Goal: Information Seeking & Learning: Learn about a topic

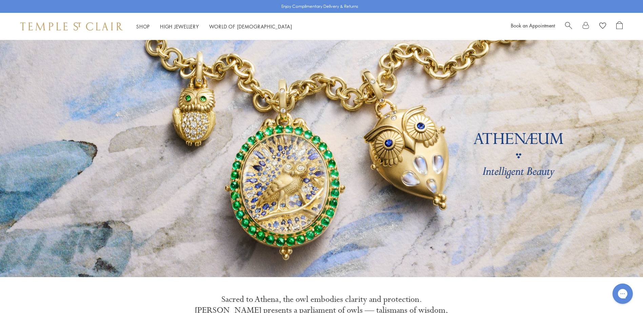
click at [566, 24] on span "Search" at bounding box center [568, 24] width 7 height 7
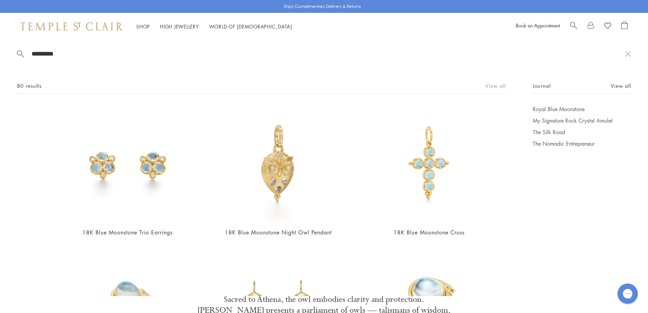
type input "*********"
click at [487, 83] on link "View all" at bounding box center [495, 85] width 20 height 7
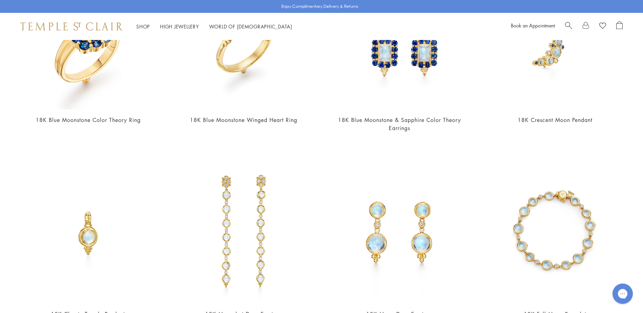
scroll to position [678, 0]
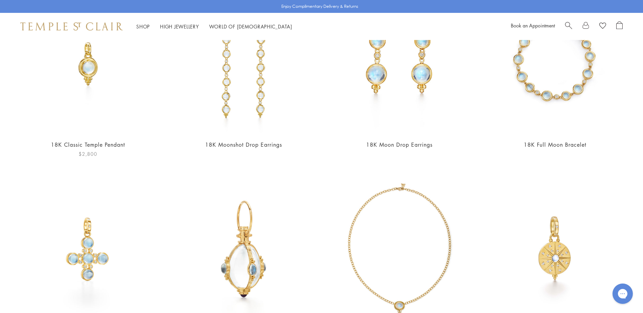
click at [83, 76] on img at bounding box center [88, 63] width 142 height 142
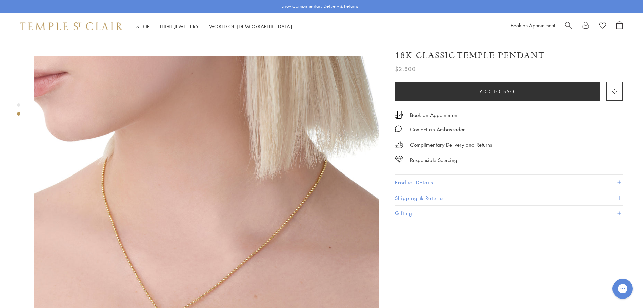
scroll to position [474, 0]
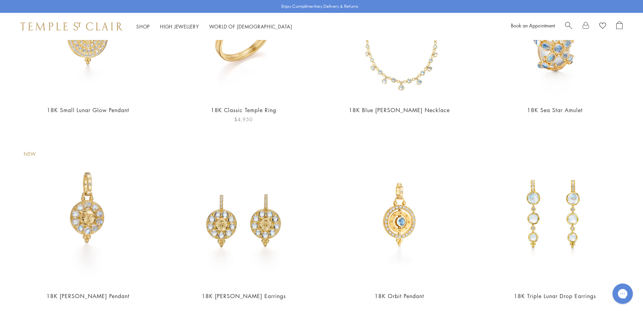
scroll to position [1592, 0]
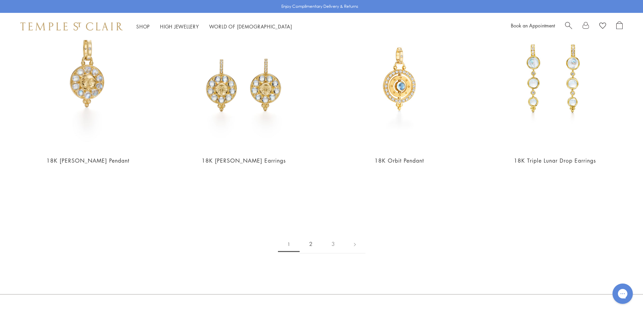
click at [308, 243] on link "2" at bounding box center [311, 244] width 22 height 19
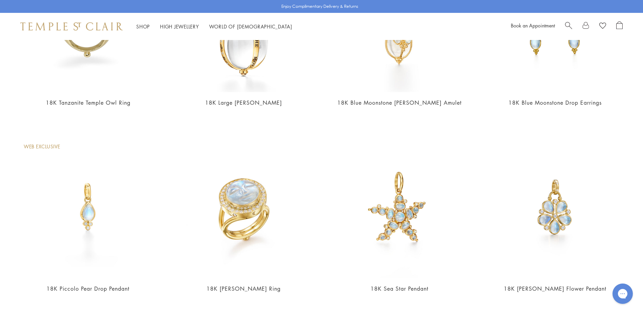
scroll to position [1220, 0]
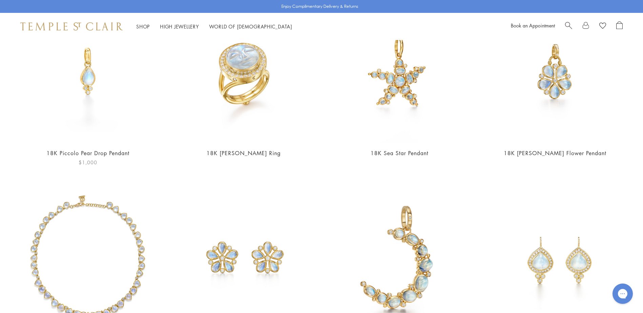
click at [89, 84] on img at bounding box center [88, 72] width 142 height 142
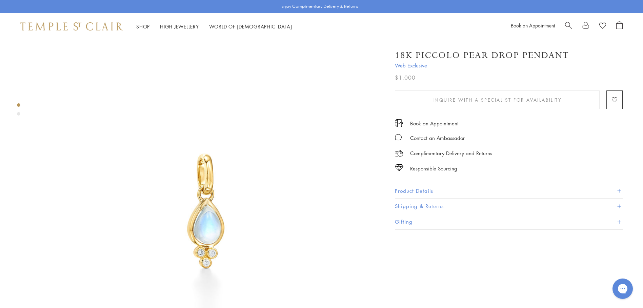
click at [436, 188] on button "Product Details" at bounding box center [509, 190] width 228 height 15
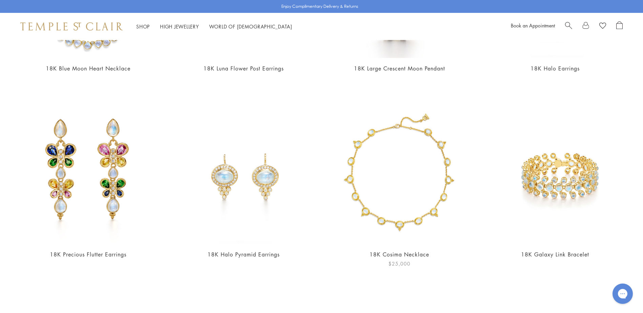
scroll to position [1660, 0]
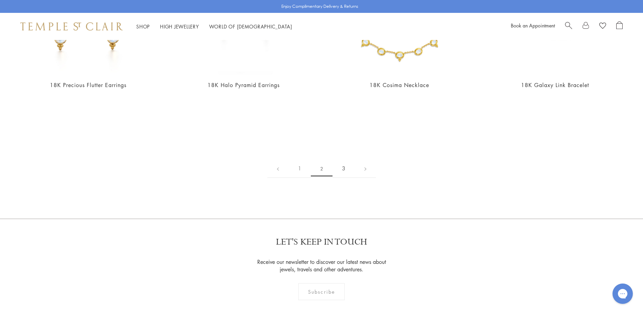
click at [343, 166] on link "3" at bounding box center [343, 168] width 22 height 19
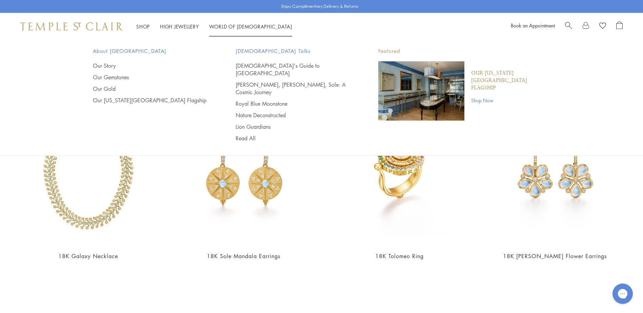
click at [237, 27] on link "World of [GEOGRAPHIC_DATA][DEMOGRAPHIC_DATA]" at bounding box center [250, 26] width 83 height 7
click at [263, 100] on link "Royal Blue Moonstone" at bounding box center [293, 103] width 116 height 7
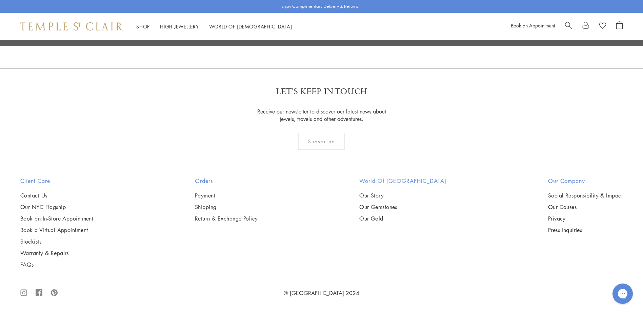
scroll to position [912, 0]
